Goal: Find specific page/section: Find specific page/section

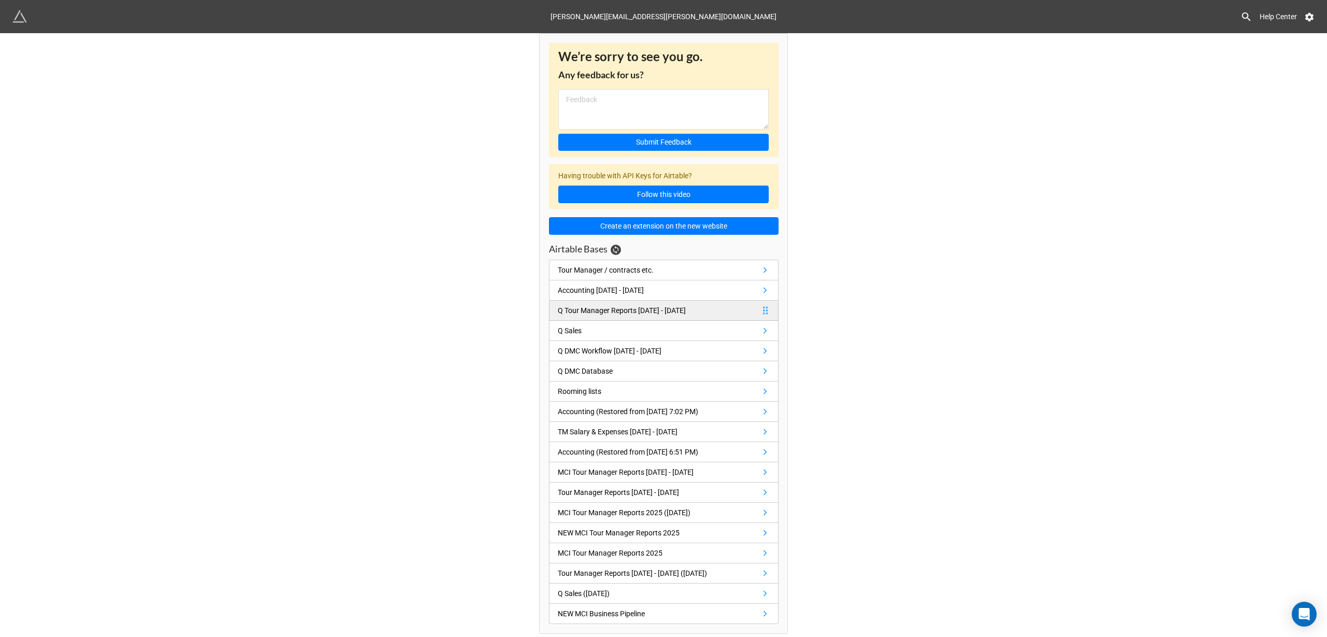
click at [647, 312] on div "Q Tour Manager Reports [DATE] - [DATE]" at bounding box center [622, 310] width 128 height 11
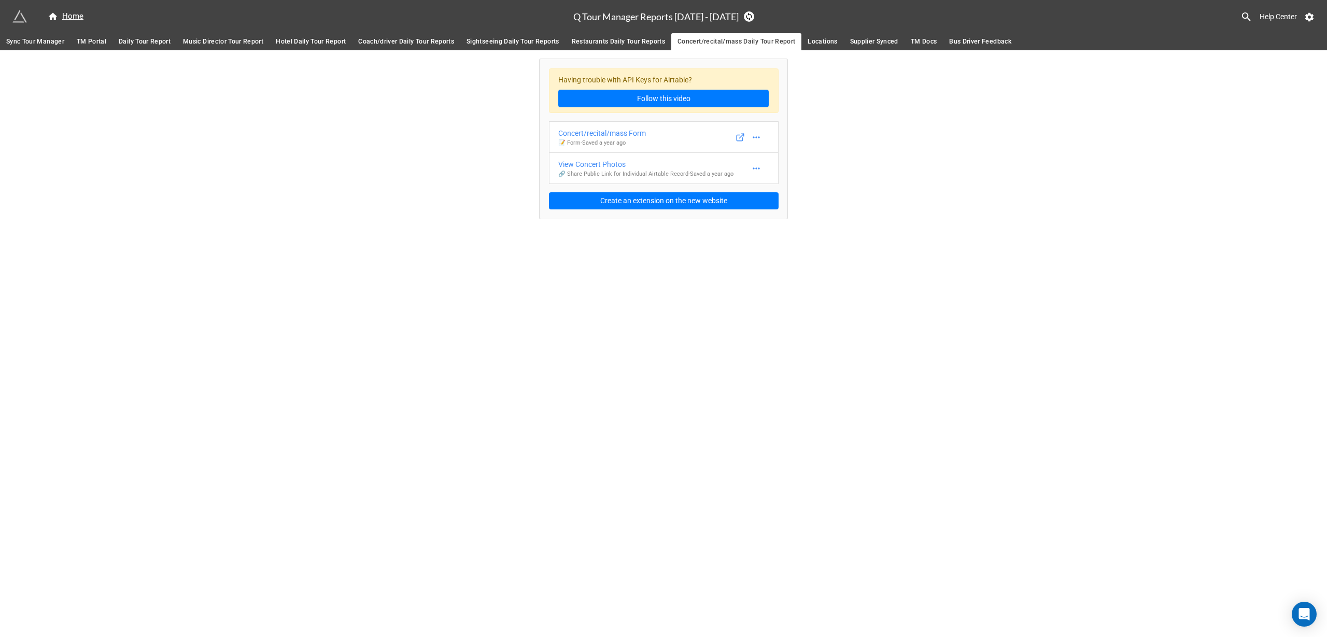
click at [153, 44] on span "Daily Tour Report" at bounding box center [145, 41] width 52 height 11
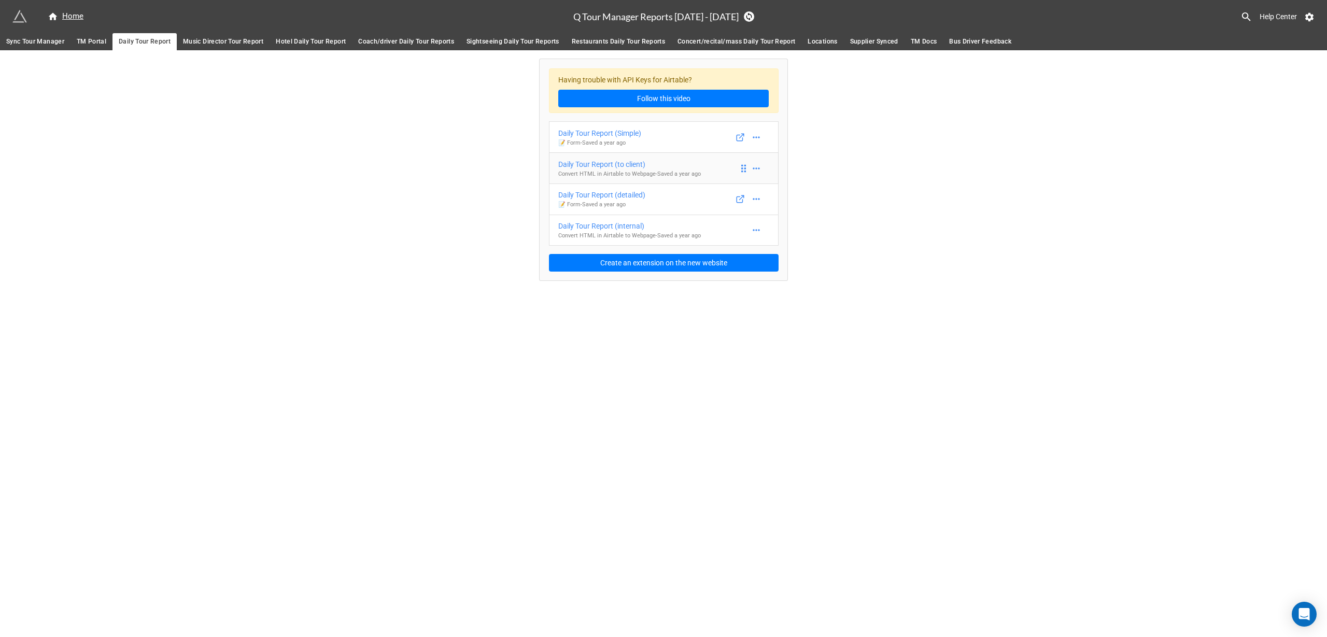
click at [682, 168] on div "Daily Tour Report (to client)" at bounding box center [629, 164] width 143 height 11
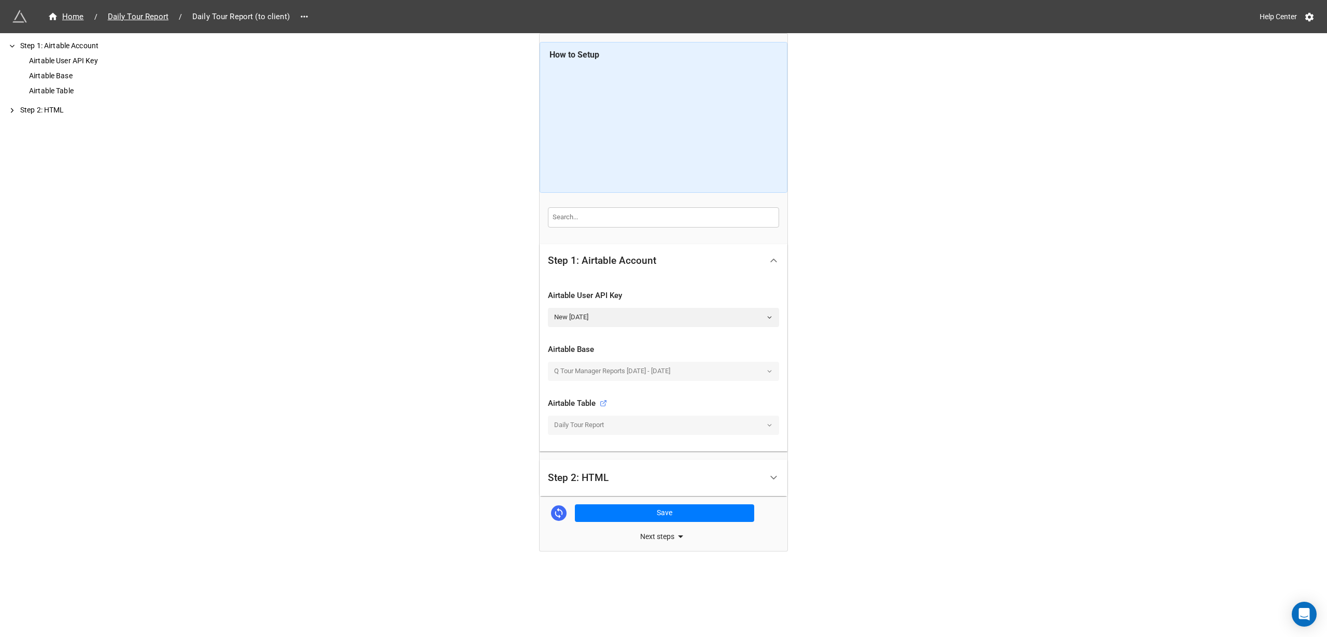
click at [635, 483] on div "Step 2: HTML" at bounding box center [655, 478] width 214 height 24
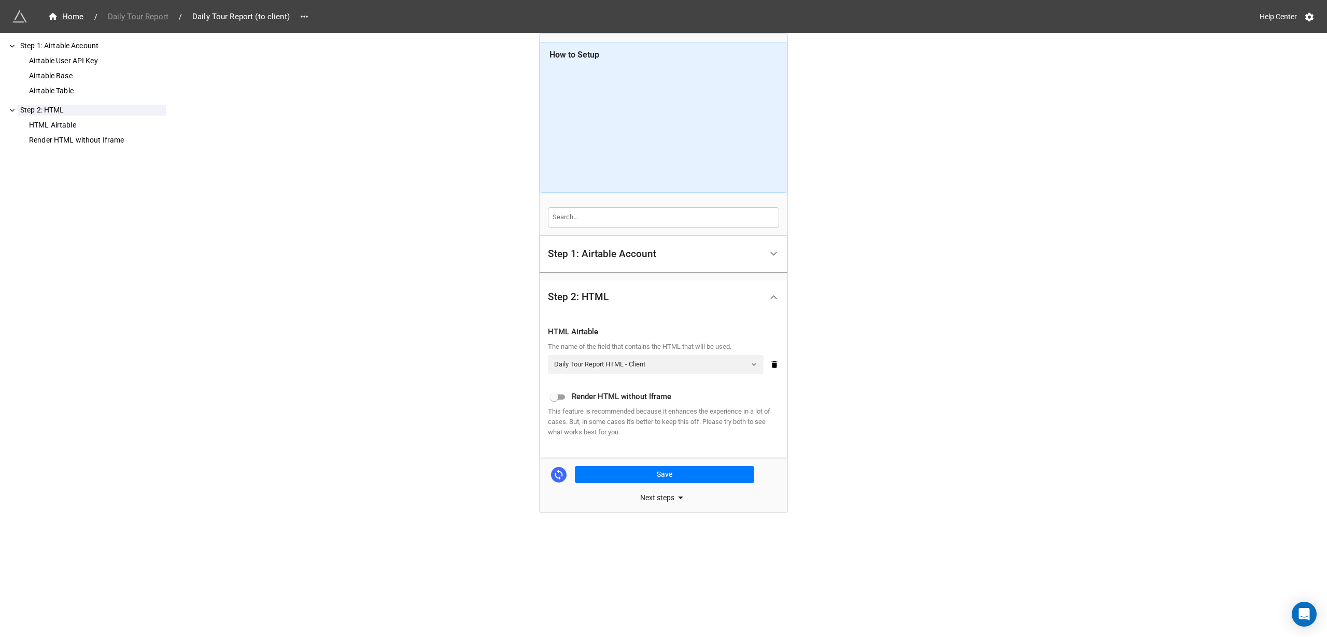
click at [153, 16] on span "Daily Tour Report" at bounding box center [138, 17] width 73 height 12
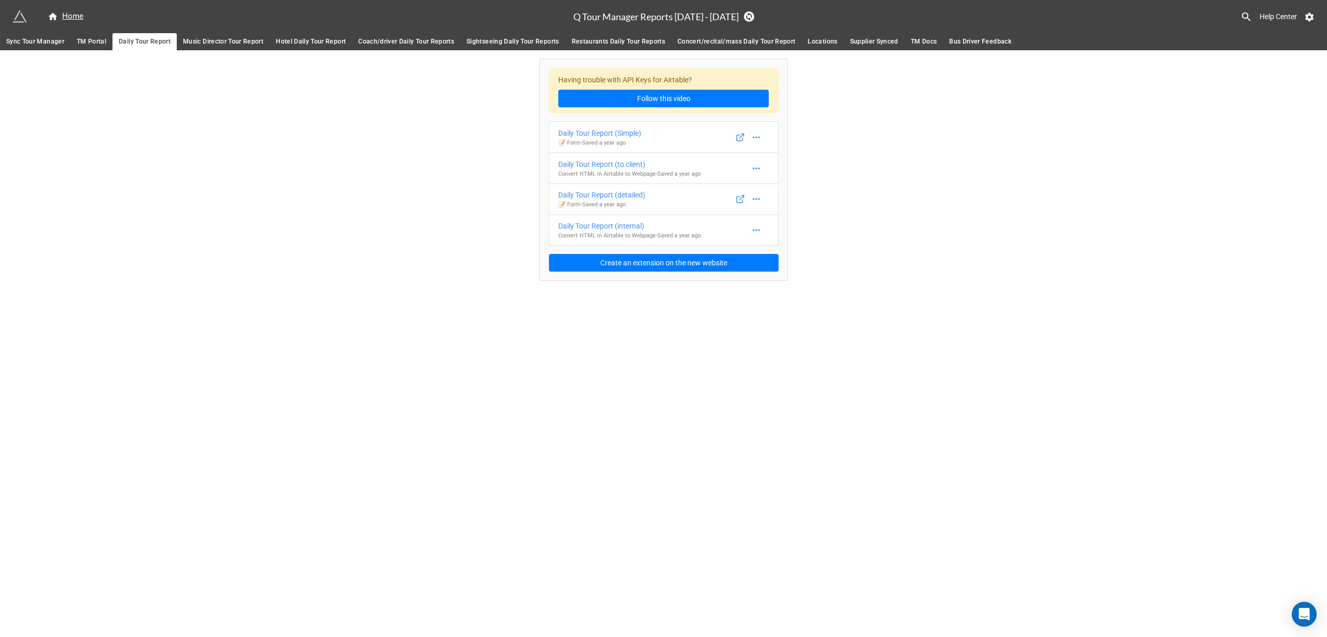
click at [85, 41] on span "TM Portal" at bounding box center [92, 41] width 30 height 11
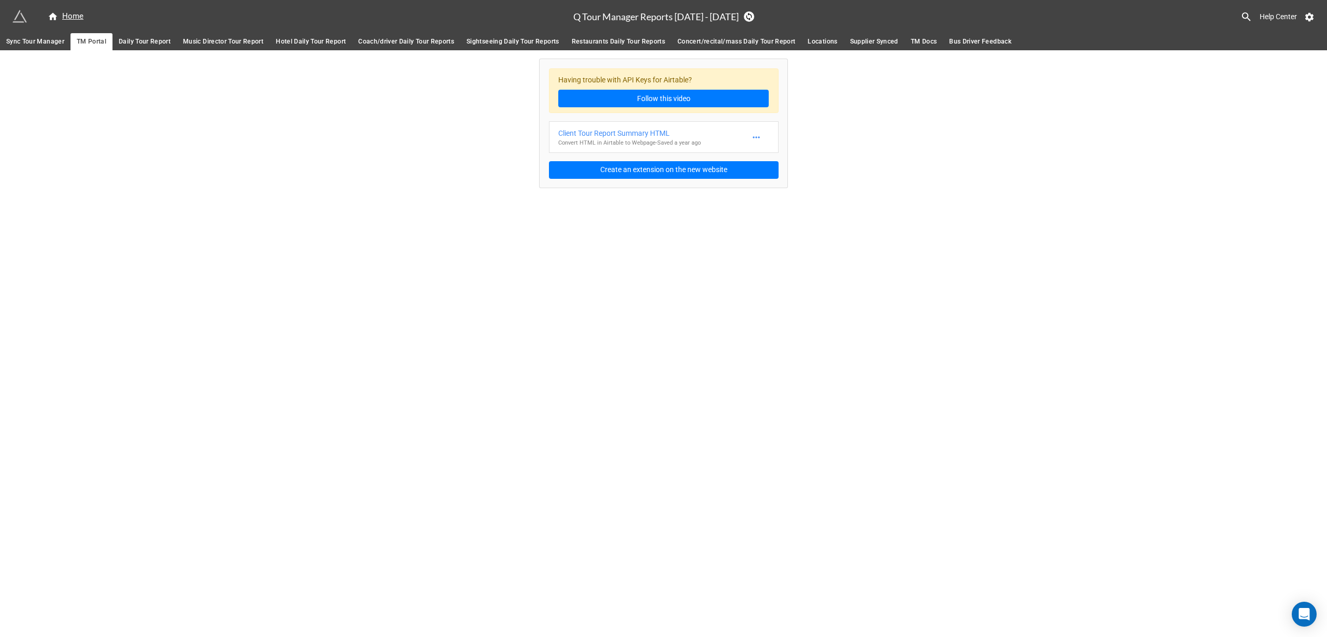
click at [150, 41] on span "Daily Tour Report" at bounding box center [145, 41] width 52 height 11
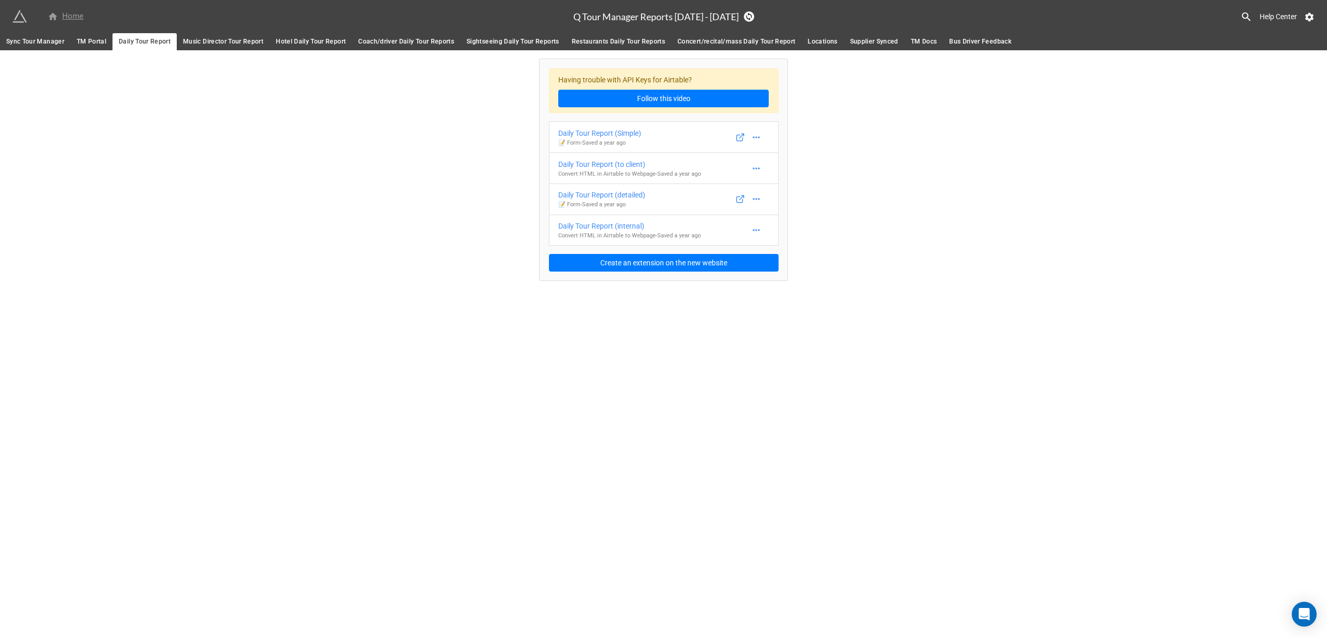
click at [73, 17] on div "Home" at bounding box center [66, 16] width 36 height 12
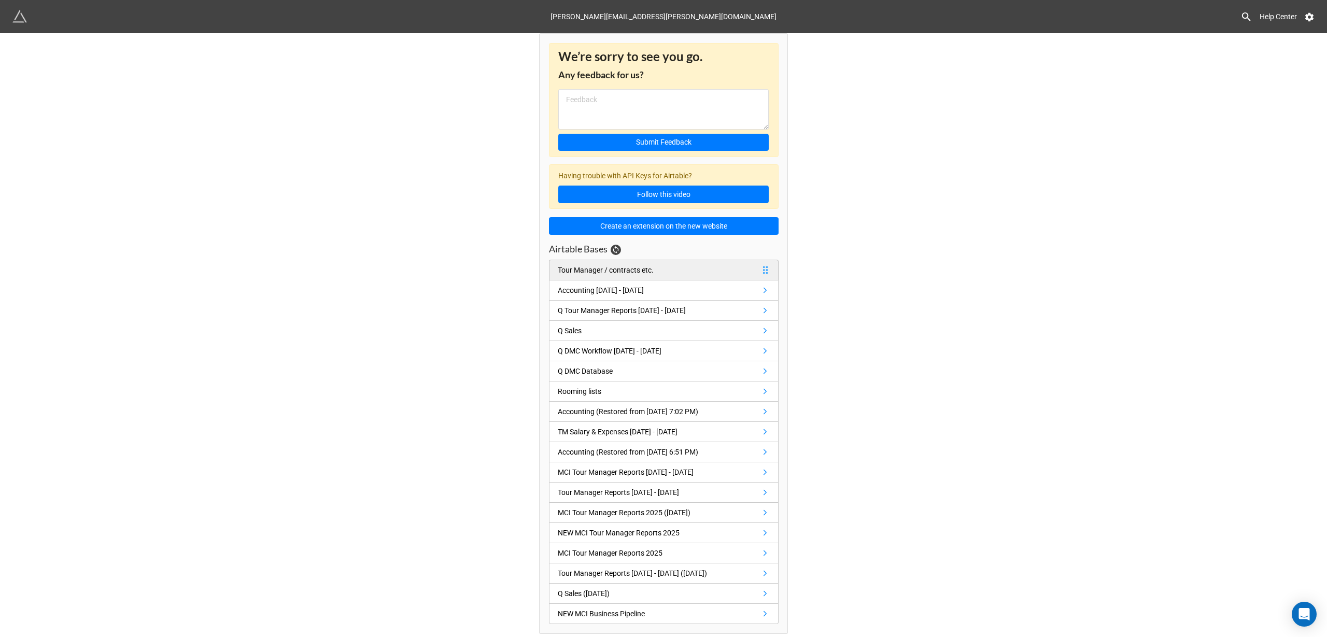
click at [718, 275] on link "Tour Manager / contracts etc." at bounding box center [664, 270] width 230 height 21
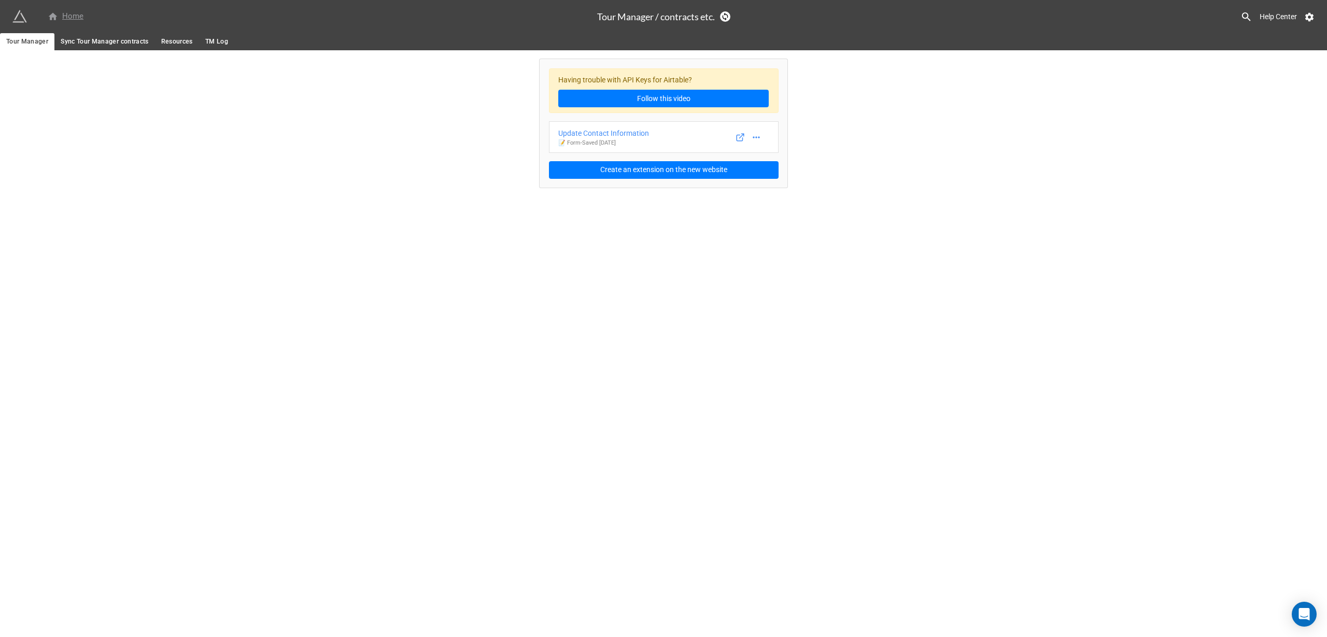
click at [74, 10] on div "Home" at bounding box center [66, 16] width 36 height 12
